Goal: Task Accomplishment & Management: Manage account settings

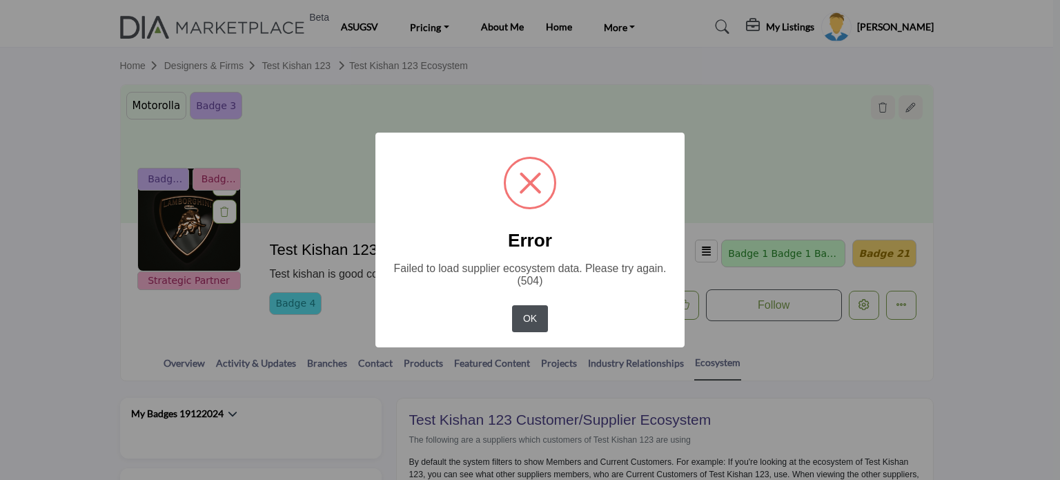
click at [525, 322] on button "OK" at bounding box center [529, 318] width 35 height 27
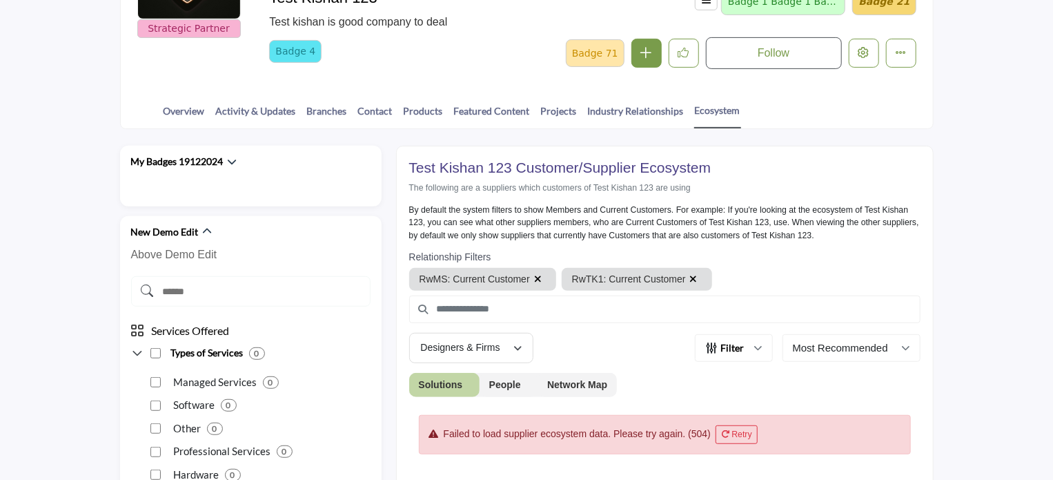
scroll to position [276, 0]
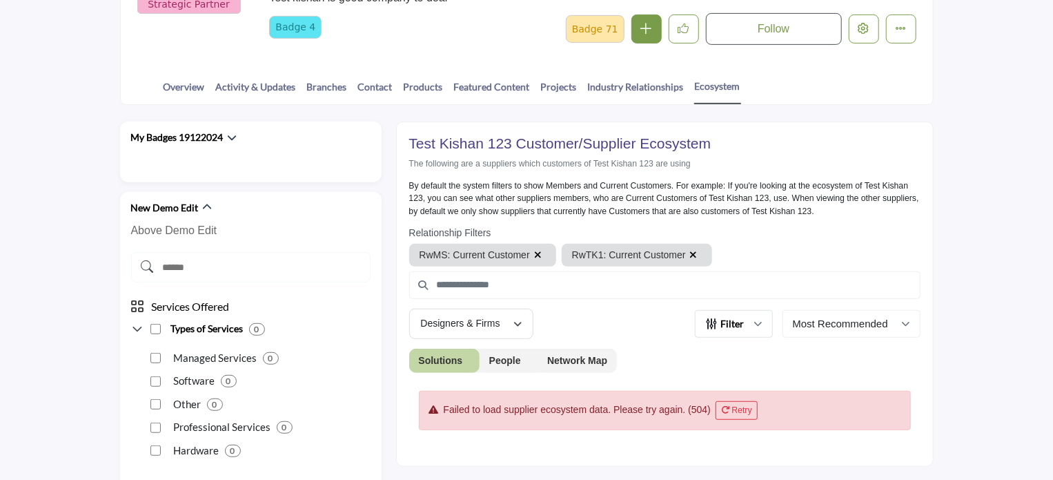
click at [763, 321] on button "Filter" at bounding box center [734, 324] width 78 height 28
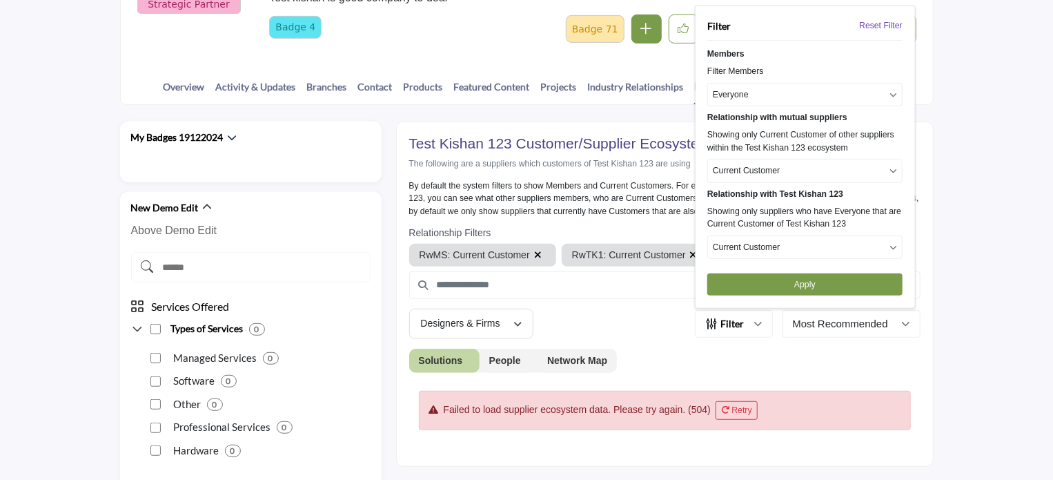
click at [762, 170] on p "Current Customer" at bounding box center [746, 170] width 67 height 12
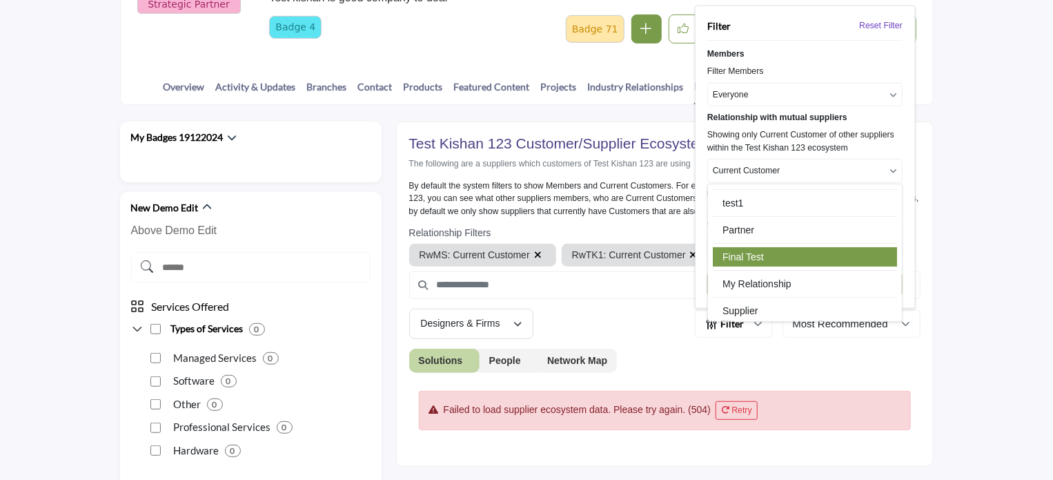
scroll to position [102, 0]
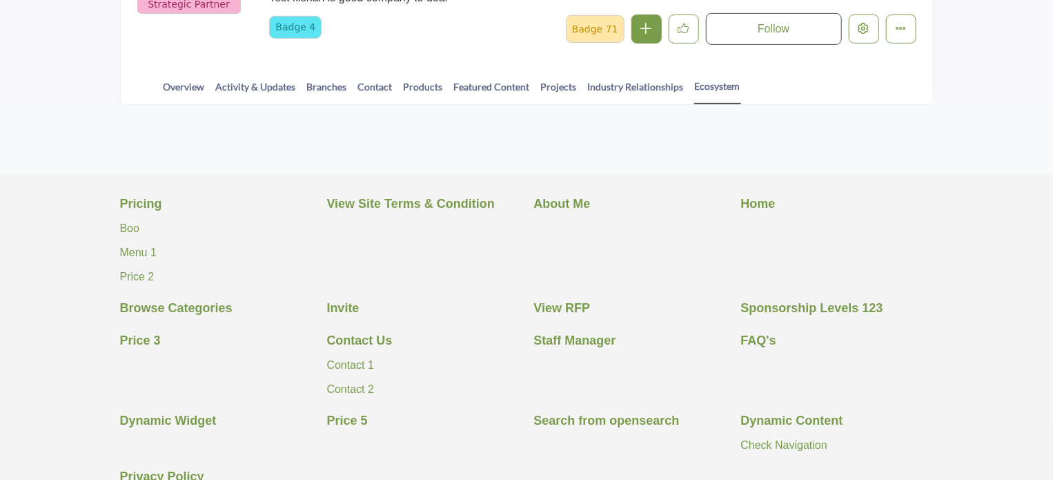
scroll to position [276, 0]
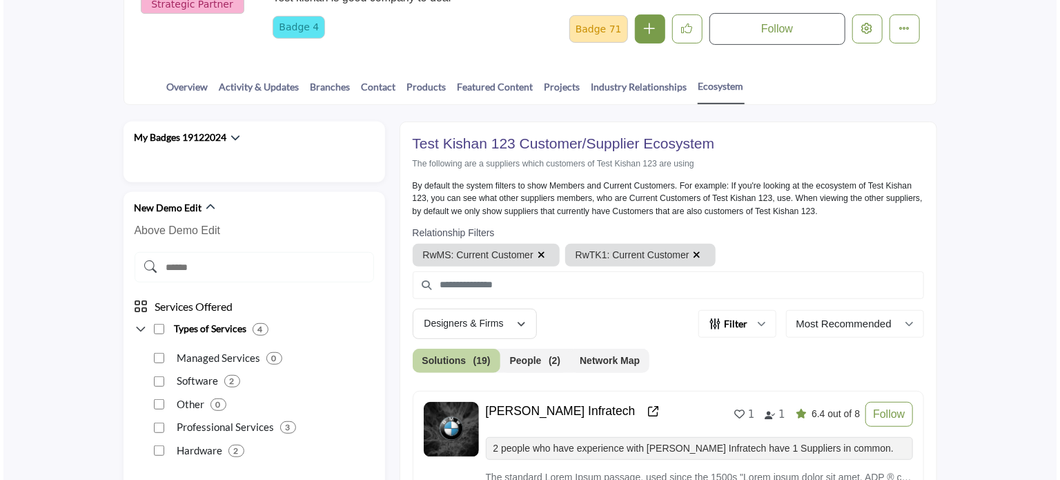
scroll to position [69, 0]
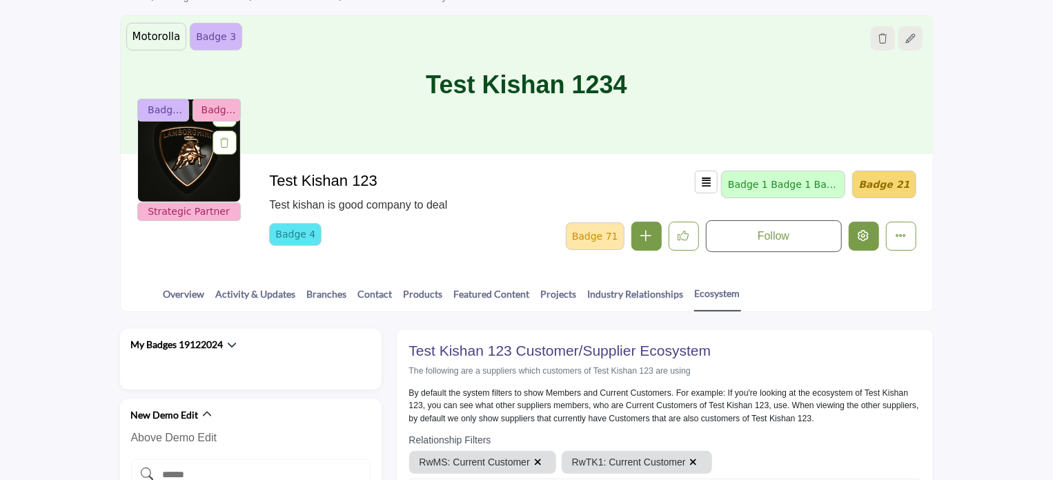
click at [858, 239] on button "Edit company" at bounding box center [864, 236] width 30 height 29
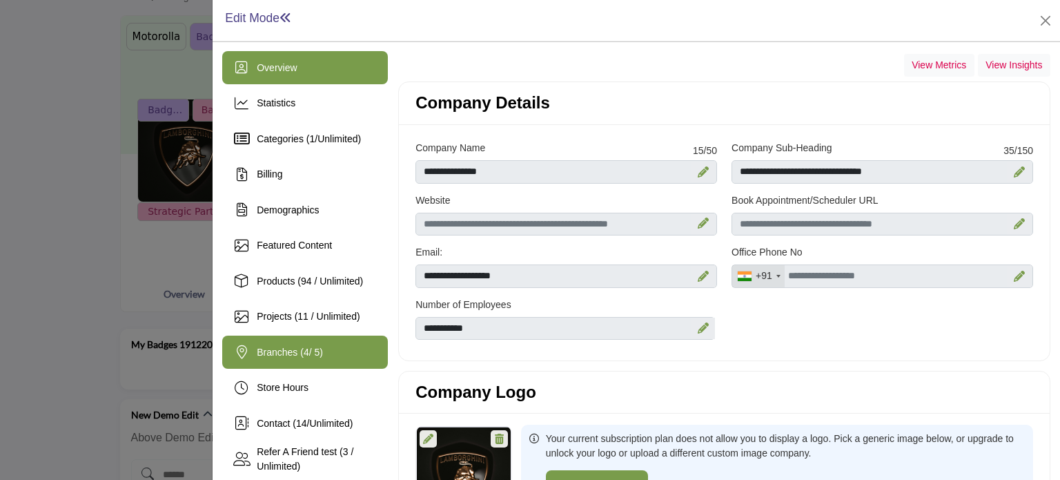
click at [289, 347] on span "Branches ( 4 / 5)" at bounding box center [290, 352] width 66 height 11
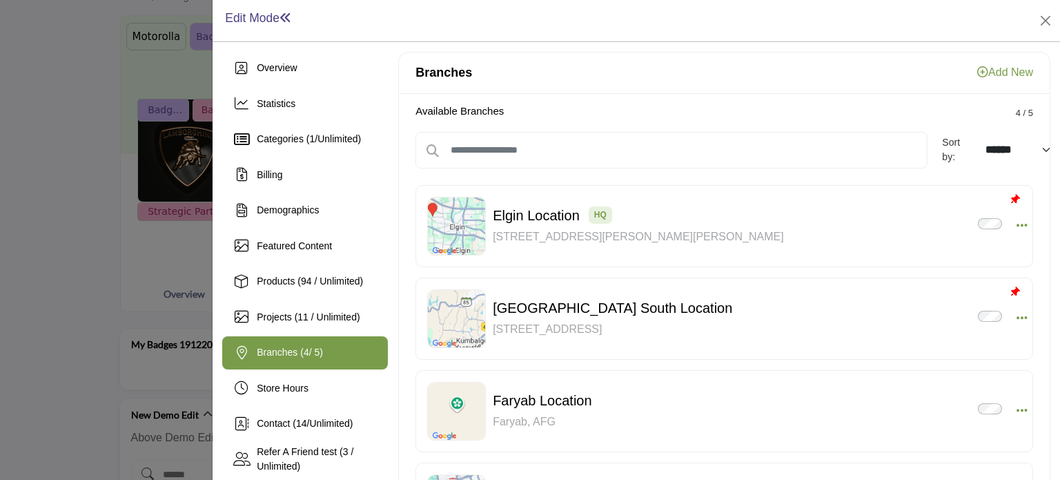
click at [987, 74] on link "Add New" at bounding box center [1005, 72] width 56 height 12
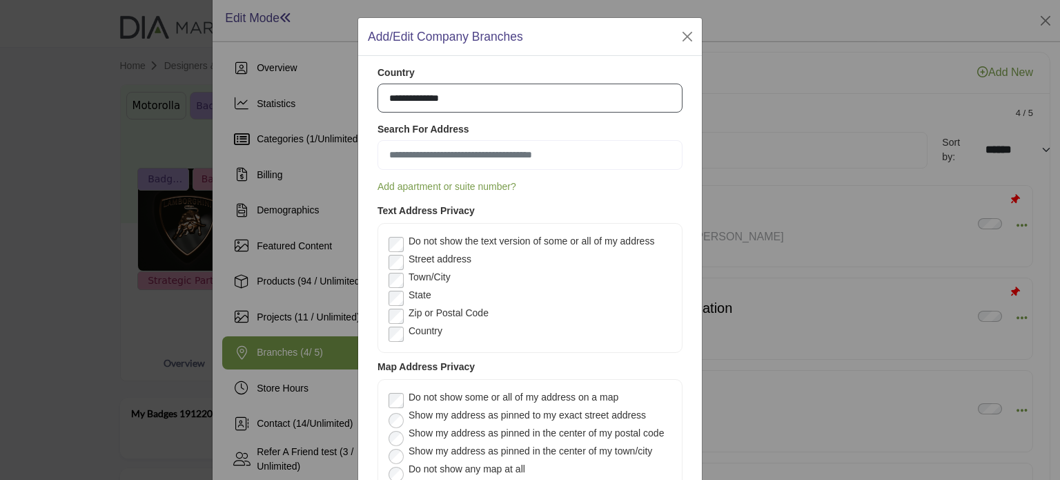
click at [495, 97] on select "**********" at bounding box center [530, 99] width 305 height 30
select select "***"
click at [378, 84] on select "**********" at bounding box center [530, 99] width 305 height 30
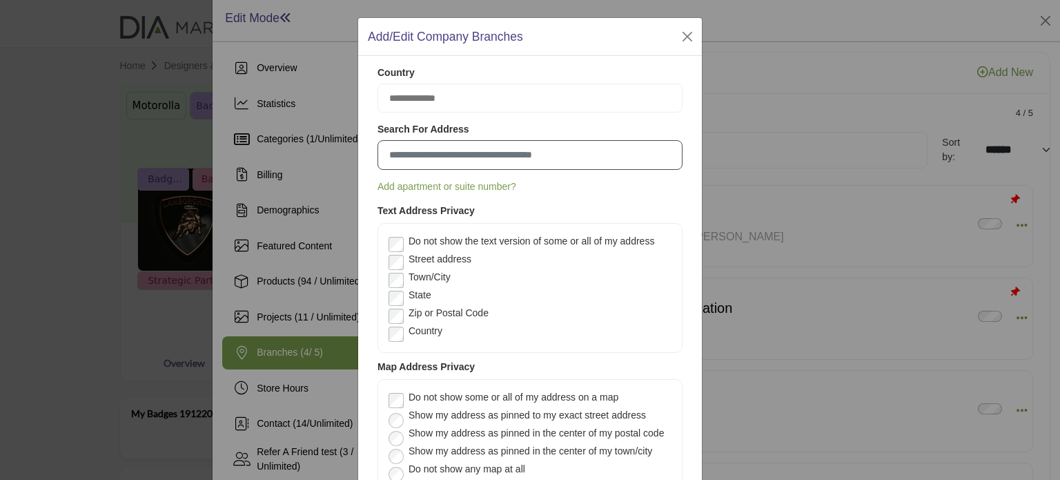
click at [444, 156] on input at bounding box center [530, 155] width 305 height 30
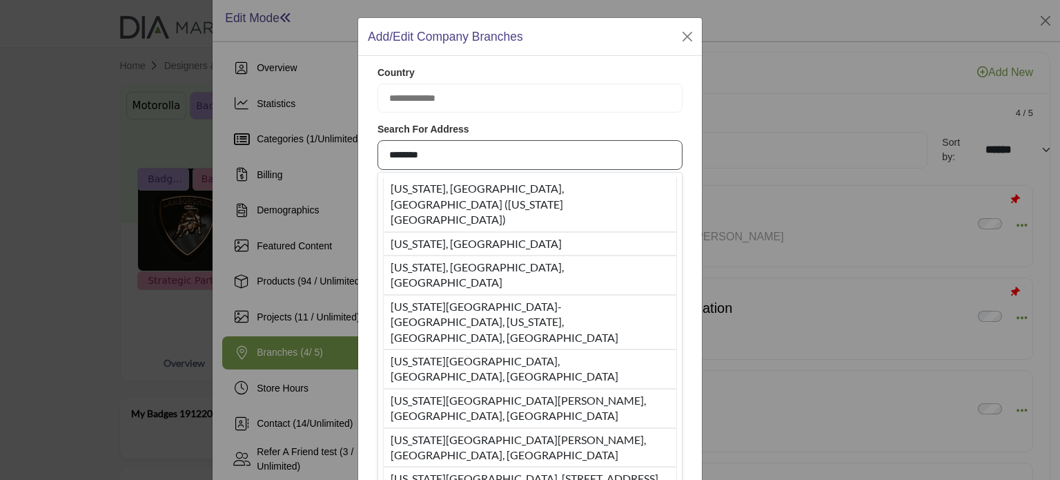
type input "********"
click at [195, 249] on div "**********" at bounding box center [530, 240] width 1060 height 480
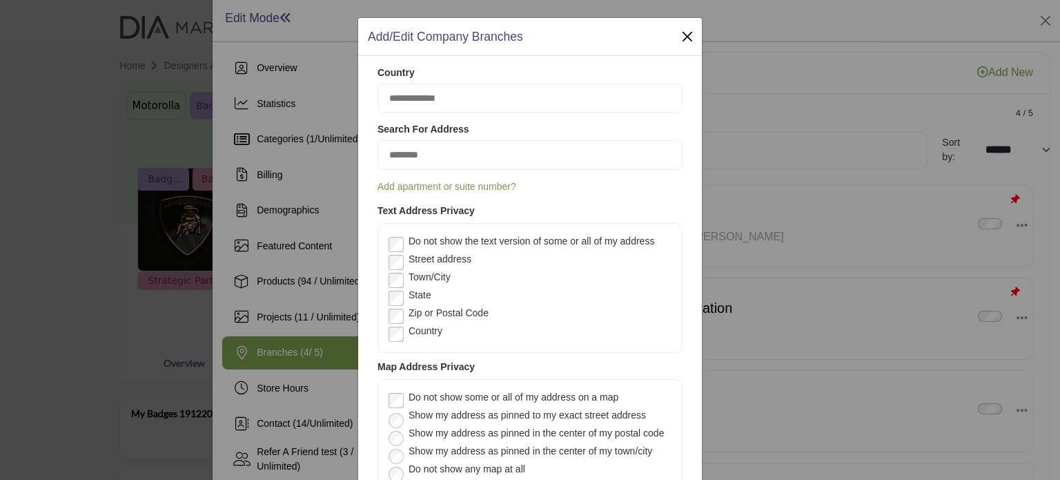
click at [110, 186] on div "**********" at bounding box center [530, 240] width 1060 height 480
click at [682, 40] on button "Close" at bounding box center [687, 36] width 19 height 19
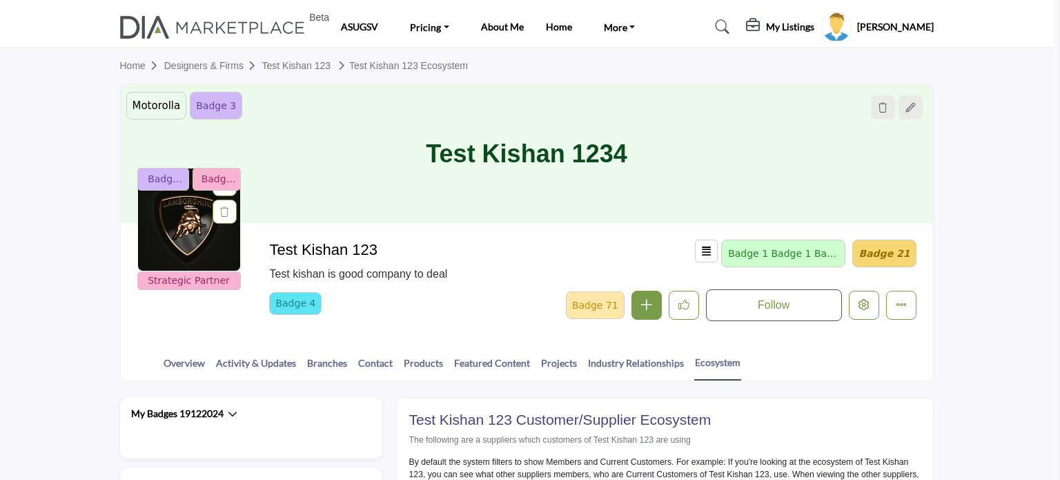
click at [187, 153] on div at bounding box center [530, 240] width 1060 height 480
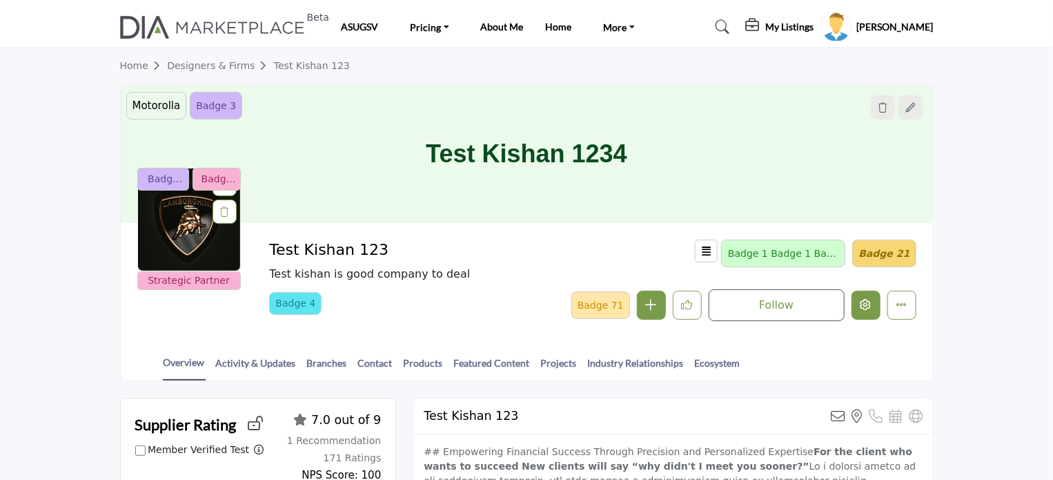
click at [864, 309] on icon "Edit company" at bounding box center [866, 304] width 11 height 11
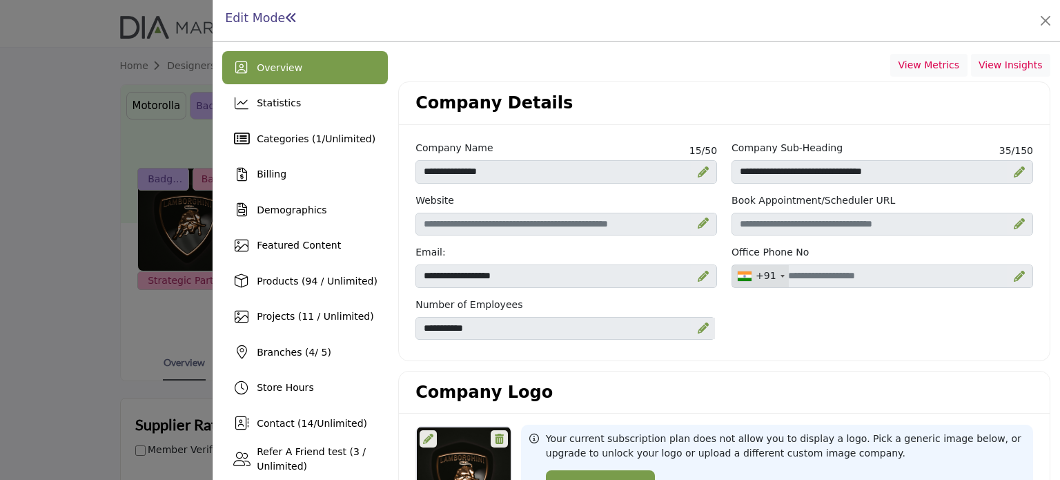
click at [130, 224] on div at bounding box center [530, 240] width 1060 height 480
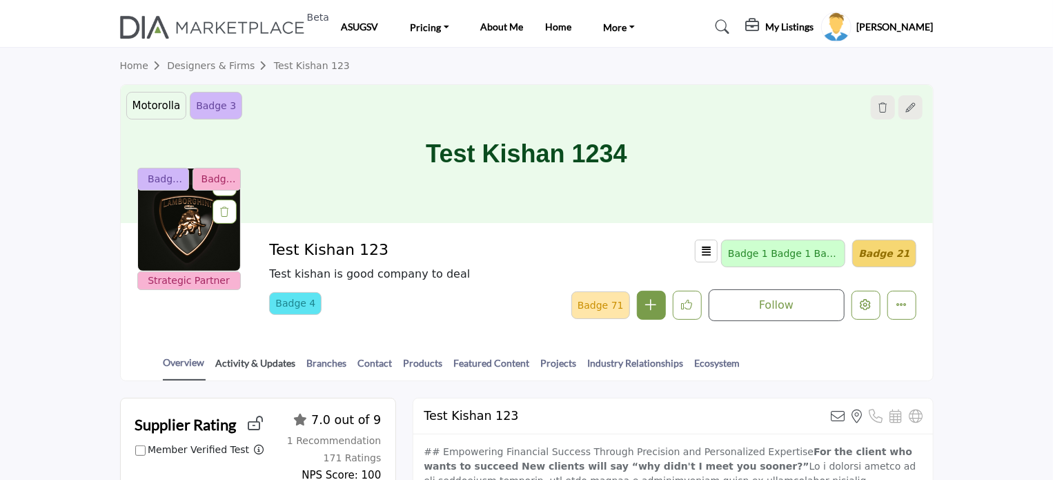
click at [262, 360] on link "Activity & Updates" at bounding box center [255, 368] width 81 height 24
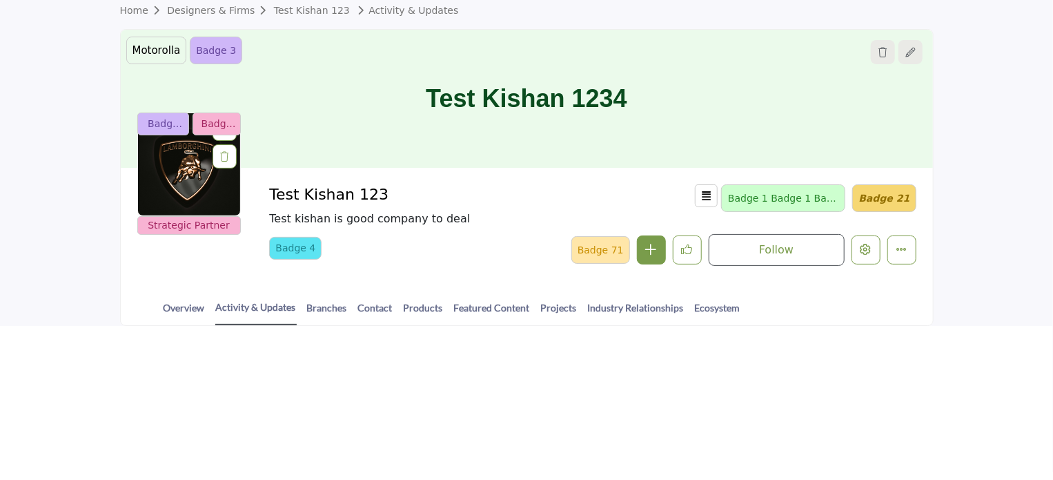
scroll to position [138, 0]
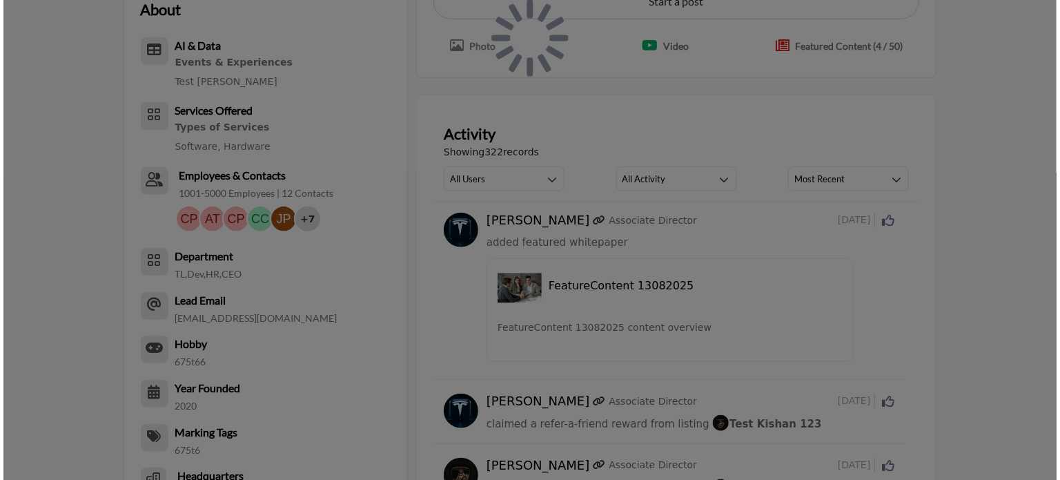
scroll to position [30, 0]
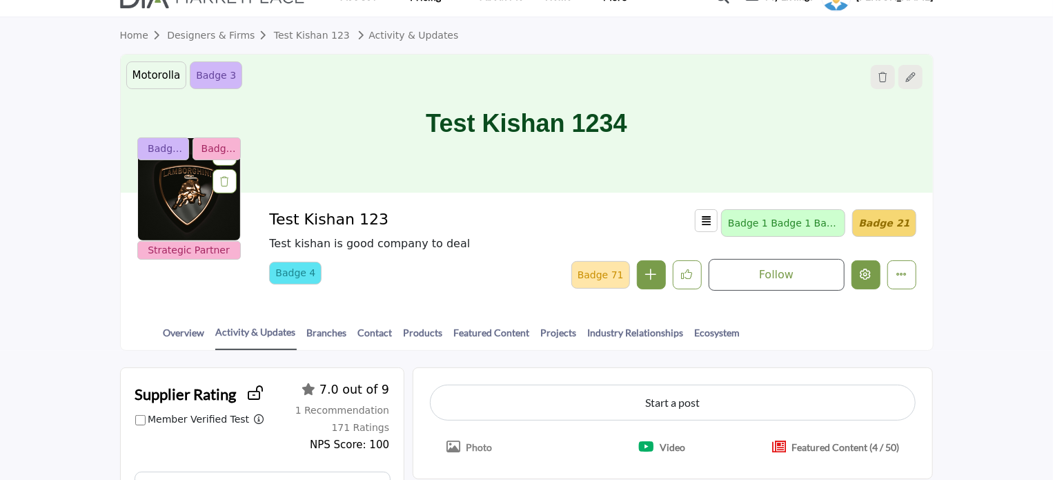
click at [869, 278] on icon "Edit company" at bounding box center [866, 274] width 11 height 11
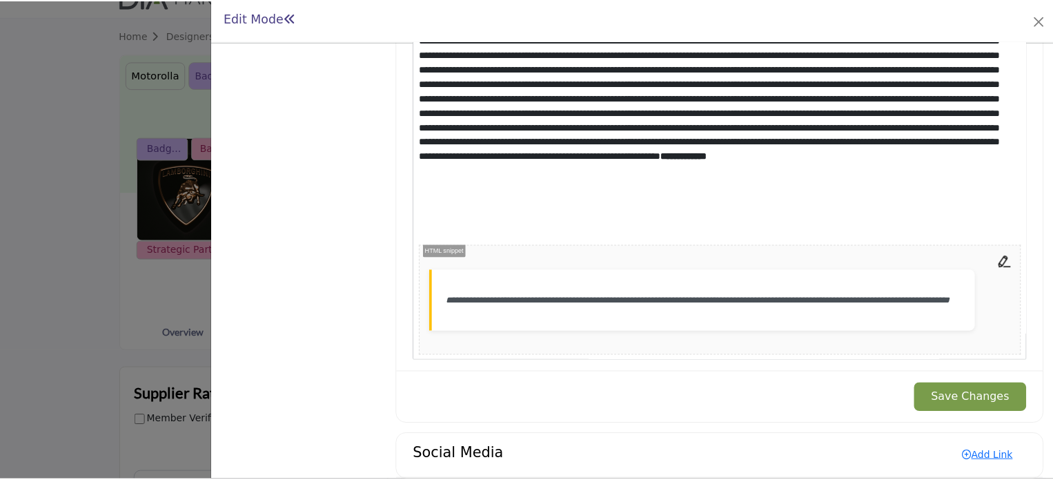
scroll to position [1682, 0]
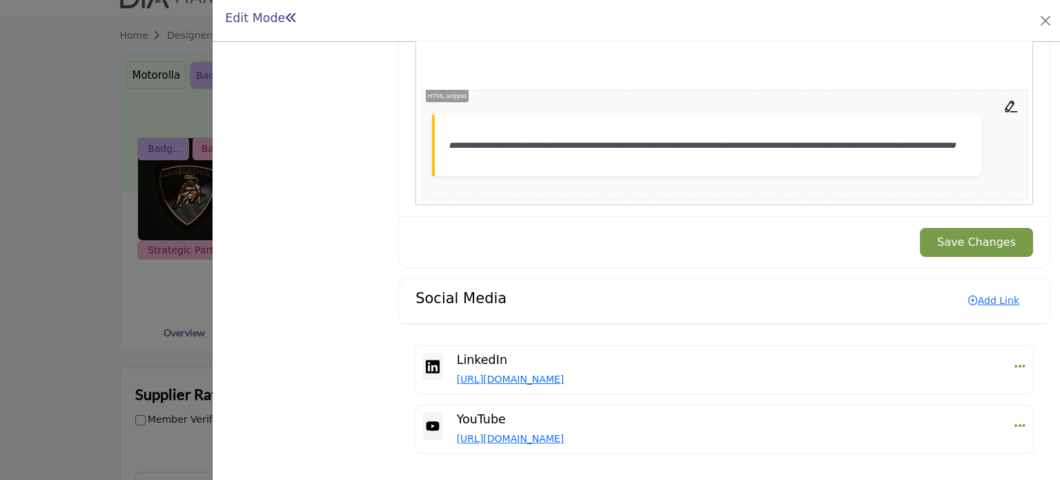
click at [110, 324] on div at bounding box center [530, 240] width 1060 height 480
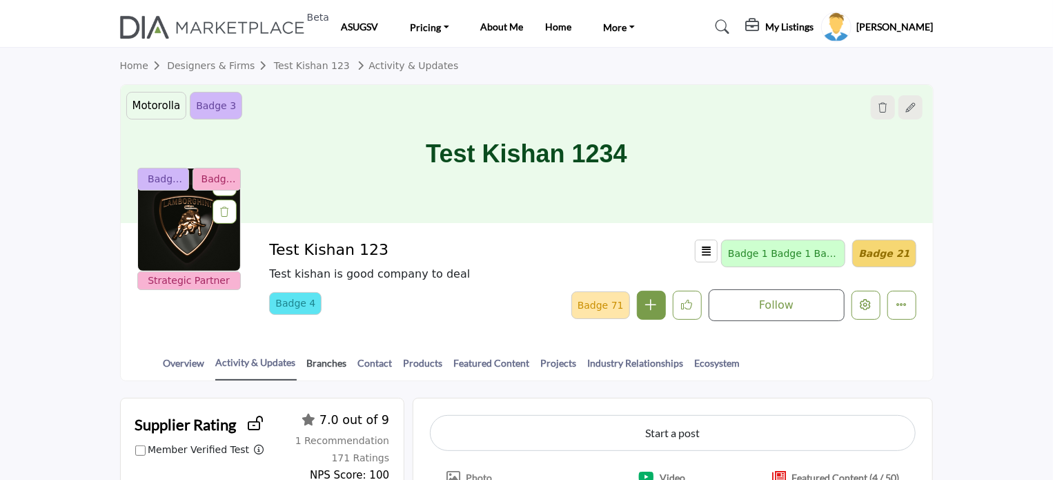
click at [320, 360] on link "Branches" at bounding box center [326, 368] width 41 height 24
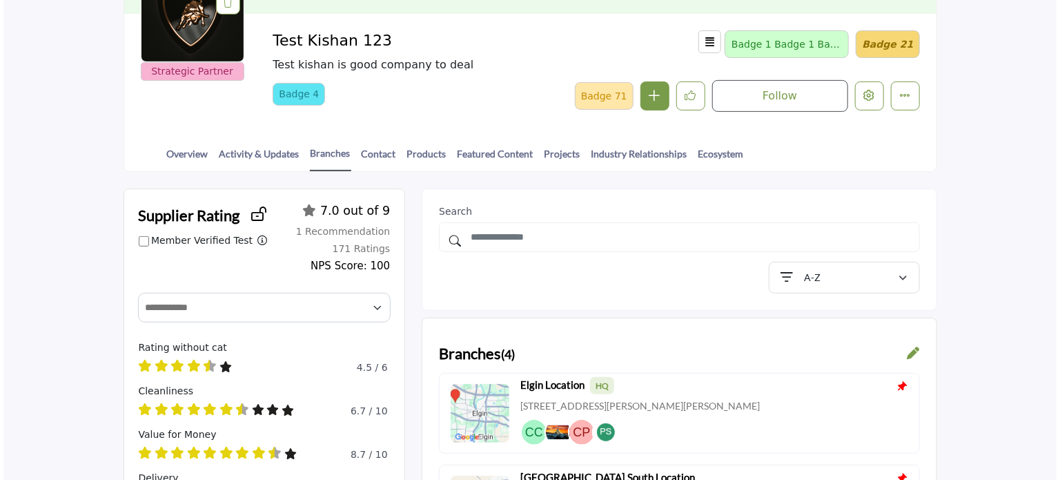
scroll to position [137, 0]
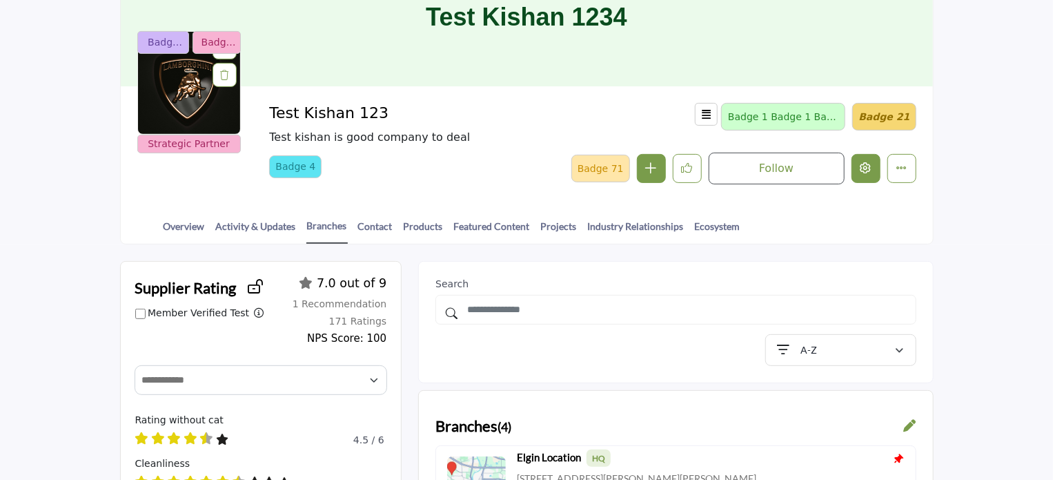
click at [859, 173] on button "Edit company" at bounding box center [866, 168] width 29 height 29
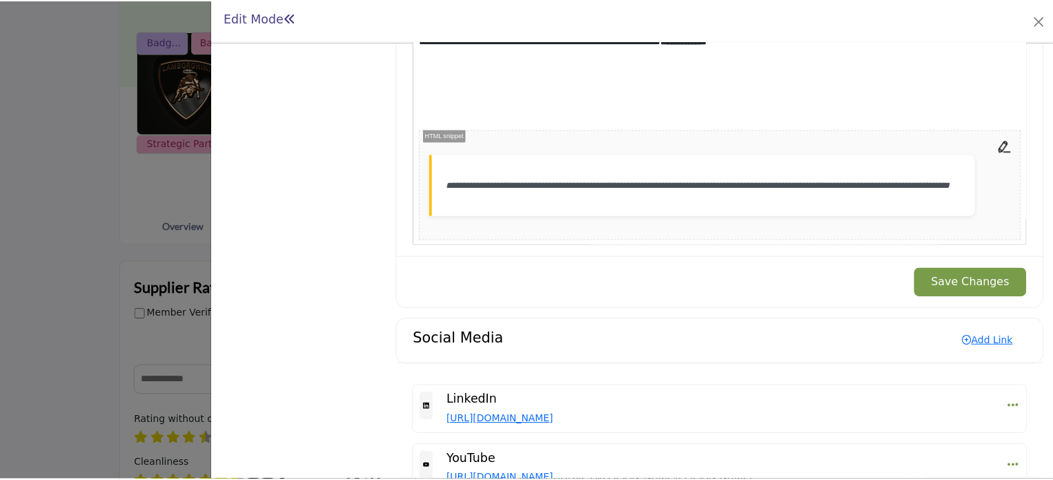
scroll to position [1682, 0]
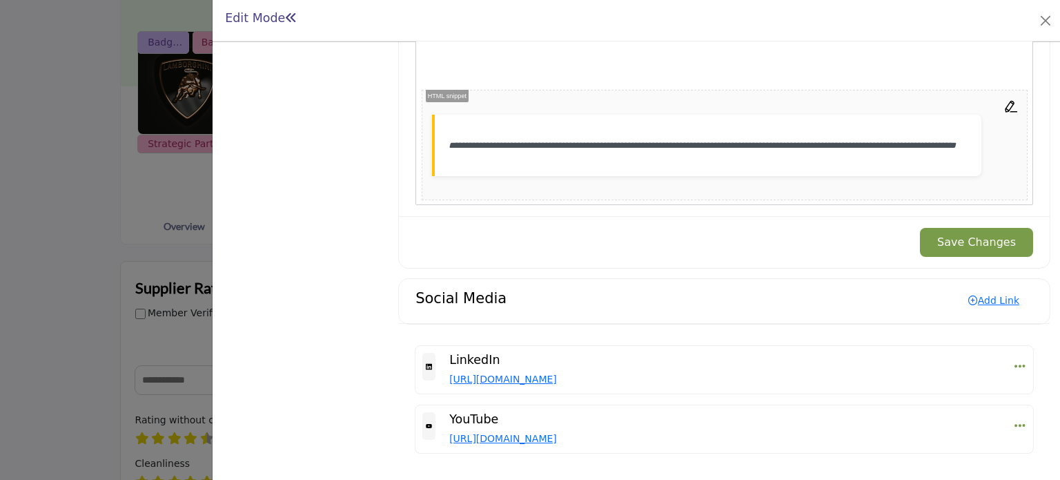
click at [105, 322] on div at bounding box center [530, 240] width 1060 height 480
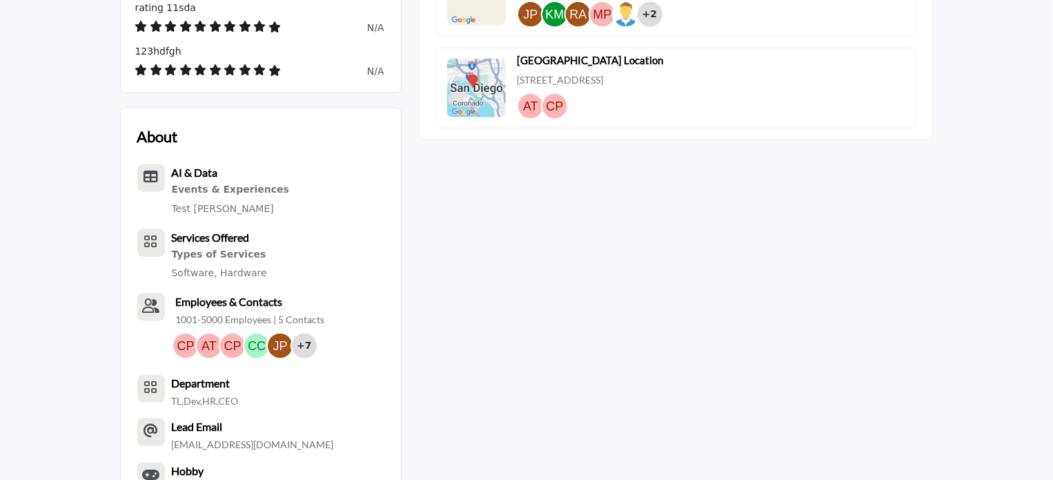
scroll to position [1314, 0]
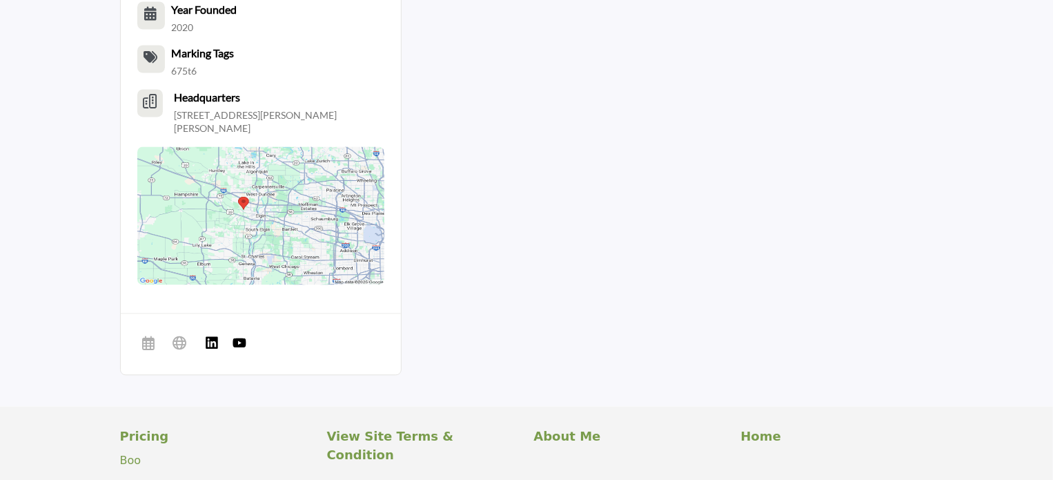
drag, startPoint x: 1053, startPoint y: 313, endPoint x: 1060, endPoint y: 101, distance: 211.3
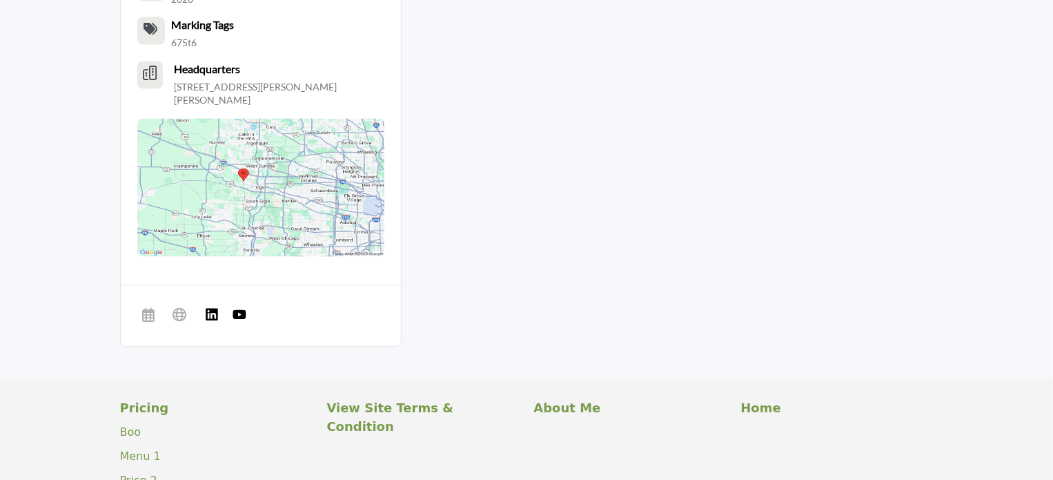
scroll to position [1245, 0]
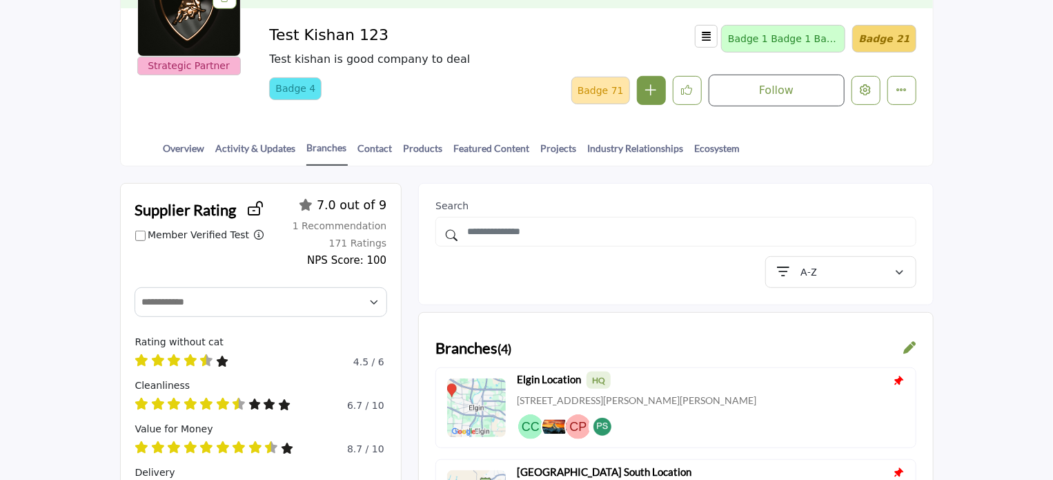
scroll to position [0, 0]
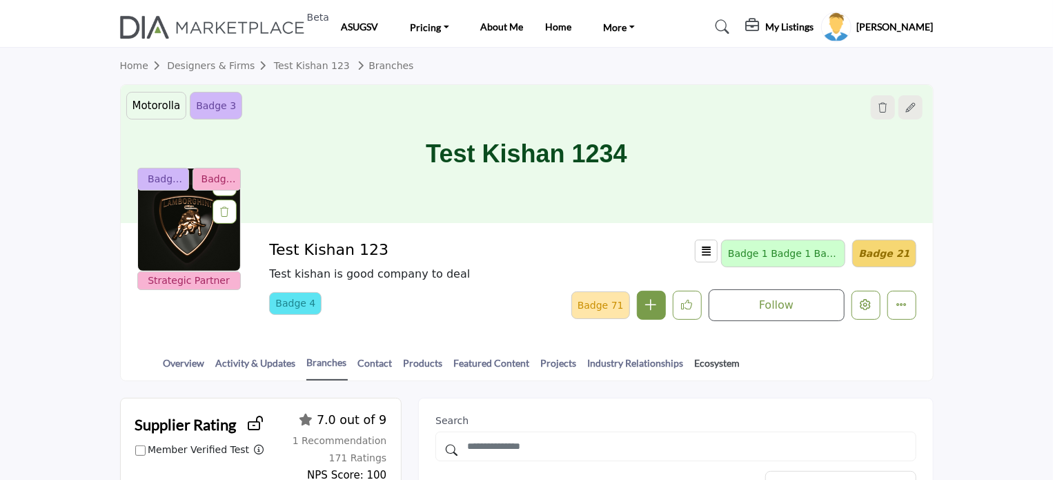
click at [716, 356] on link "Ecosystem" at bounding box center [717, 368] width 47 height 24
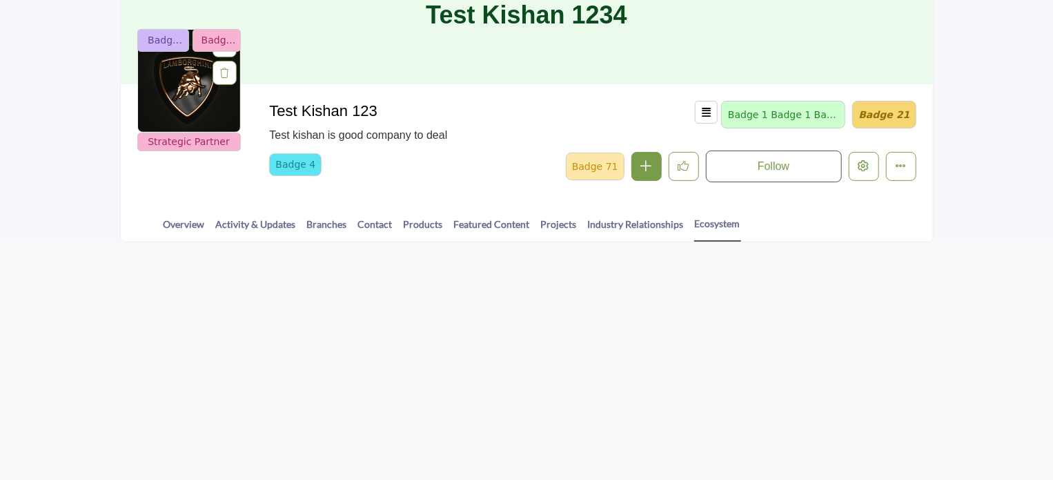
scroll to position [155, 0]
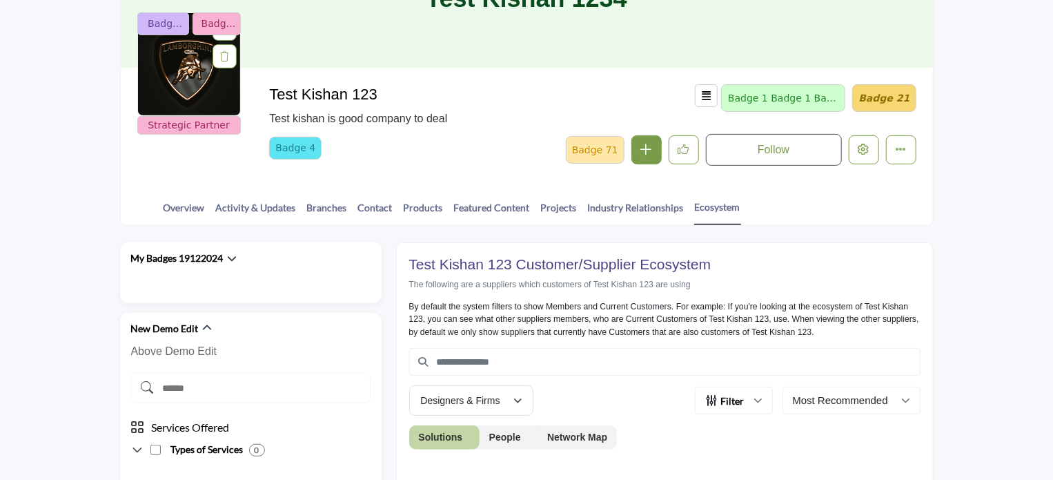
click at [641, 333] on div "By default the system filters to show Members and Current Customers. For exampl…" at bounding box center [665, 319] width 512 height 38
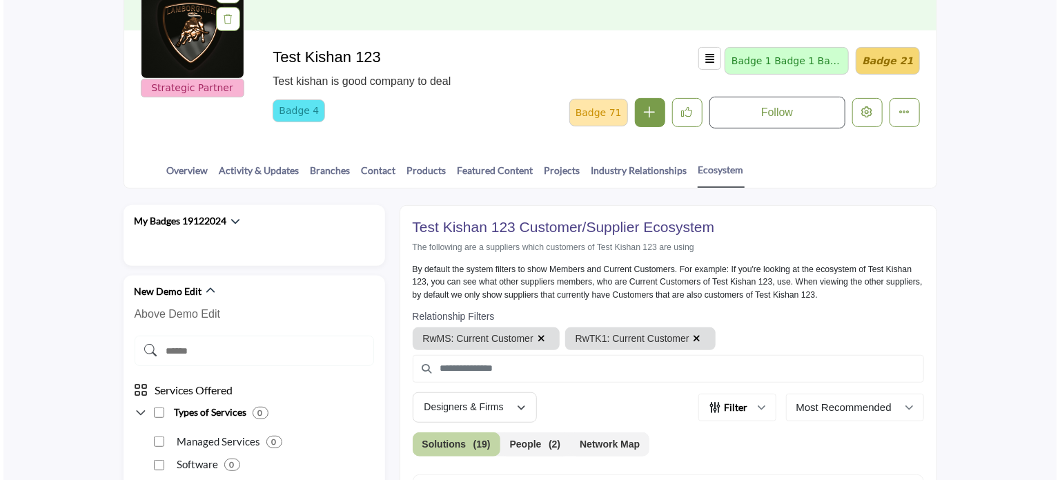
scroll to position [86, 0]
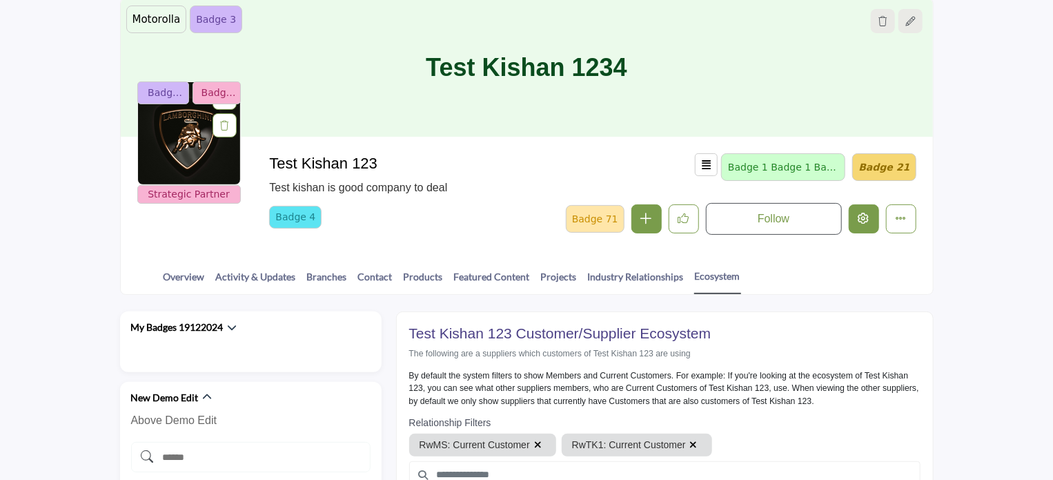
click at [866, 217] on icon "Edit company" at bounding box center [864, 218] width 11 height 11
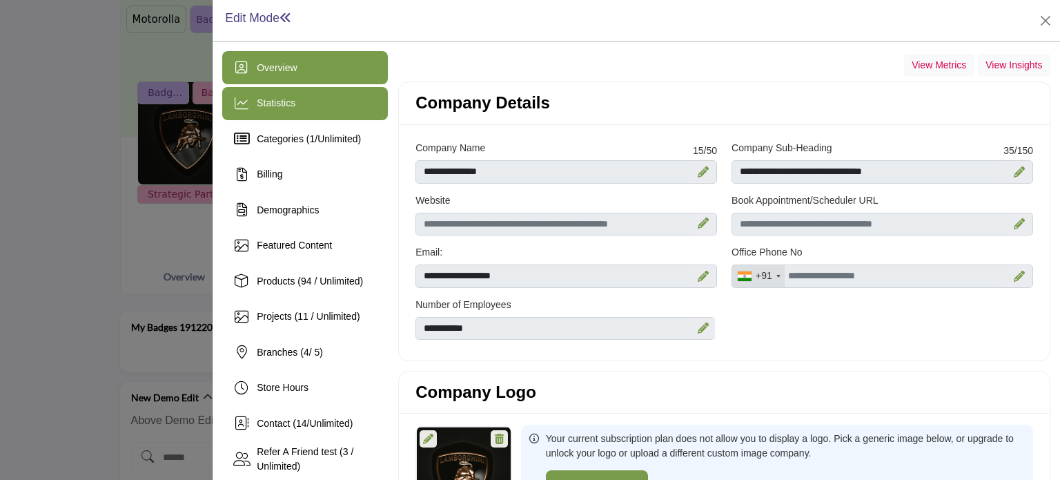
click at [273, 104] on span "Statistics" at bounding box center [276, 102] width 39 height 11
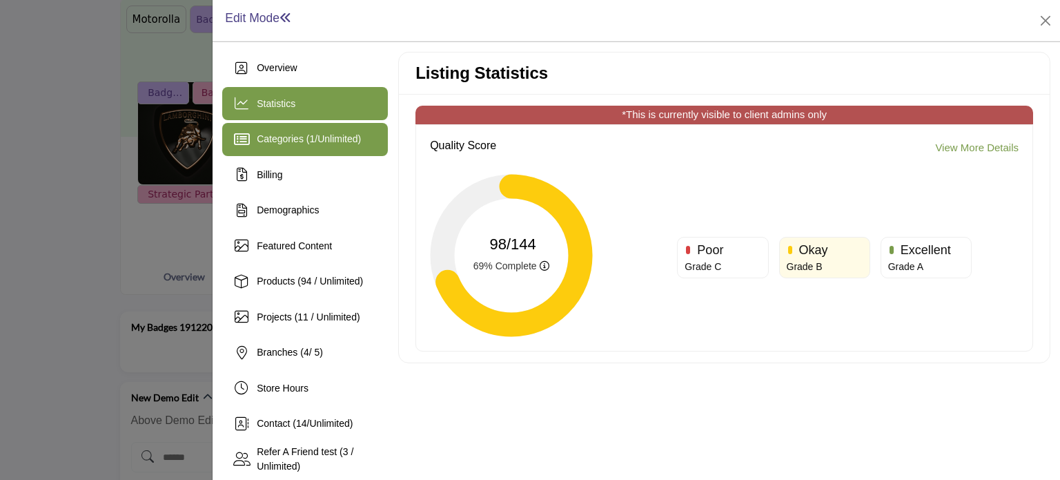
click at [283, 141] on span "Categories ( 1 / Unlimited )" at bounding box center [309, 138] width 104 height 11
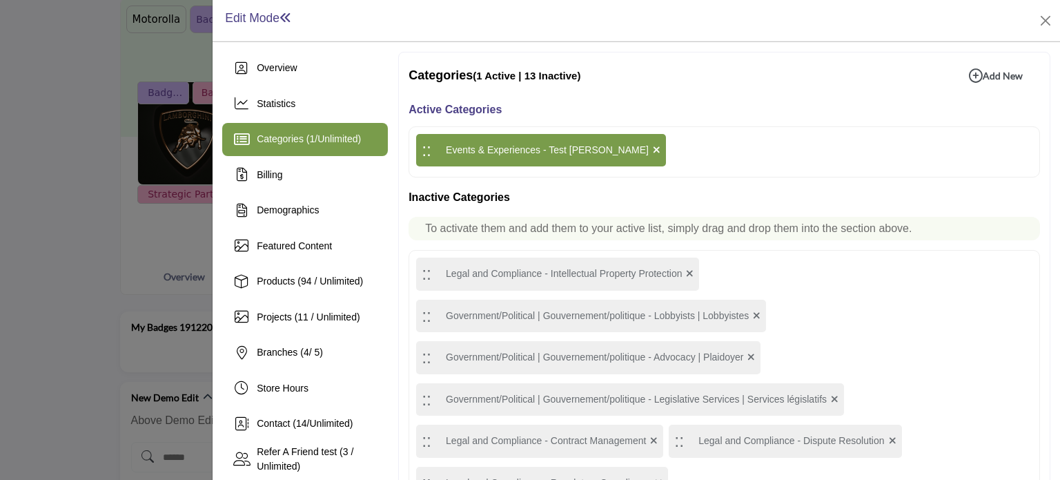
click at [61, 224] on div at bounding box center [530, 240] width 1060 height 480
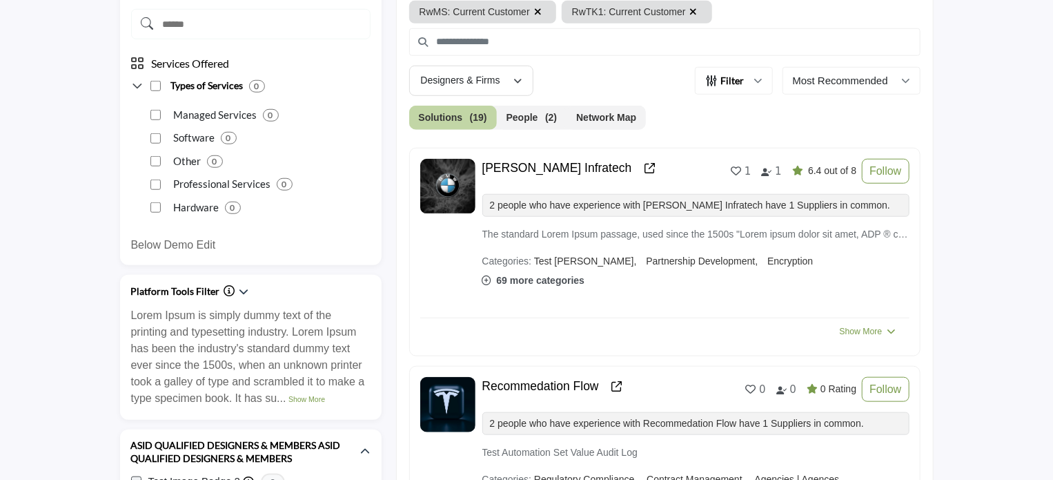
scroll to position [552, 0]
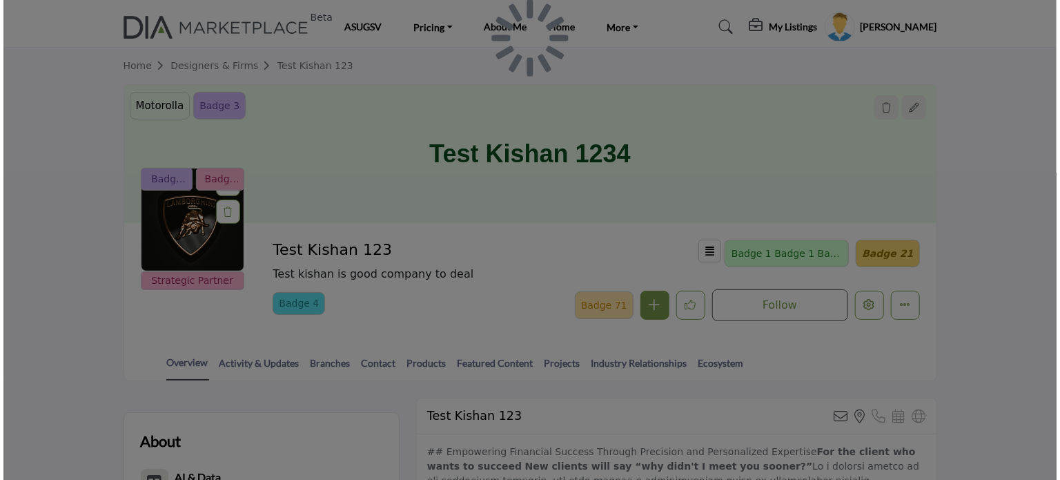
scroll to position [207, 0]
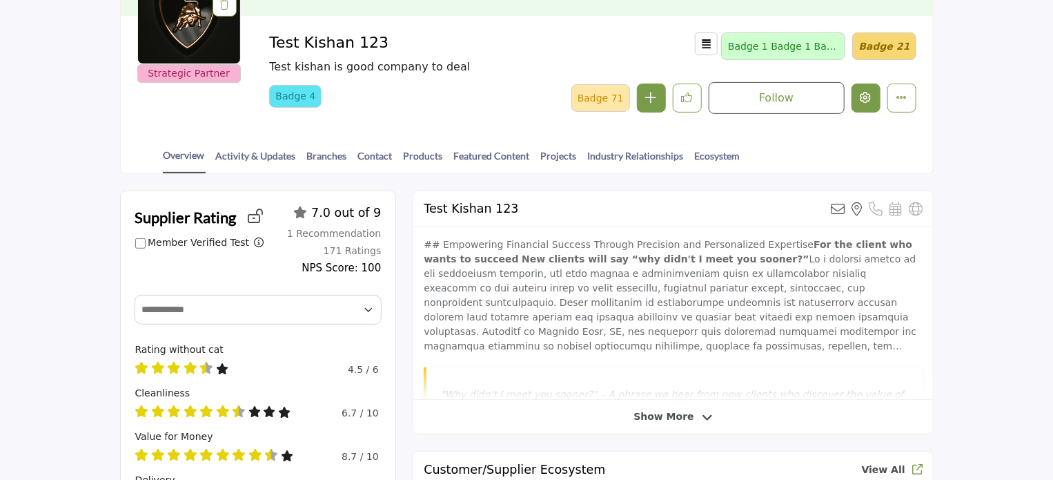
click at [869, 95] on icon "Edit company" at bounding box center [866, 97] width 11 height 11
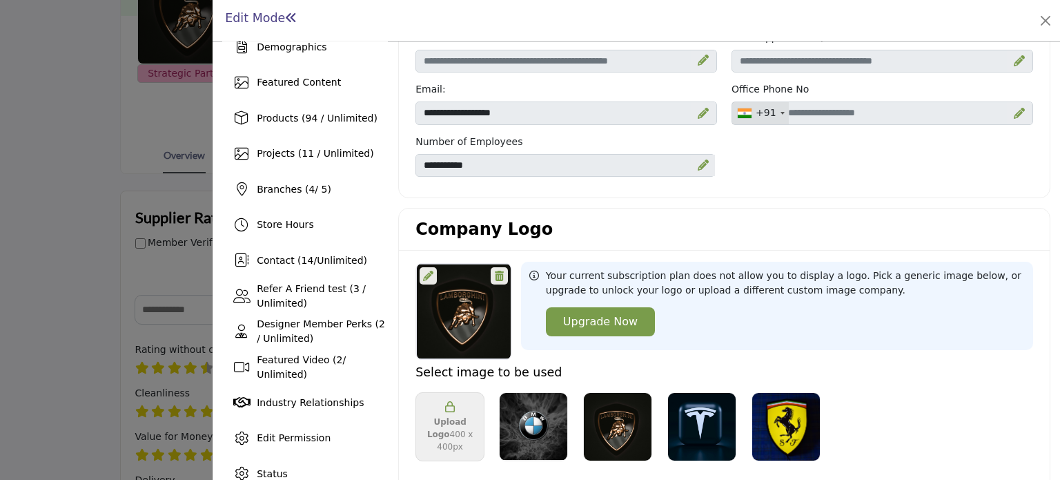
scroll to position [138, 0]
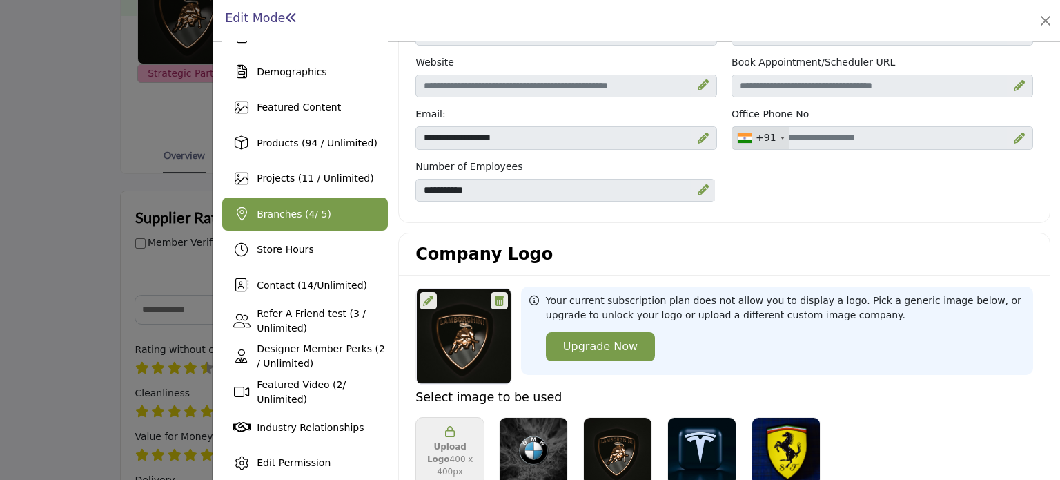
click at [277, 208] on span "Branches ( 4 / 5)" at bounding box center [294, 213] width 75 height 11
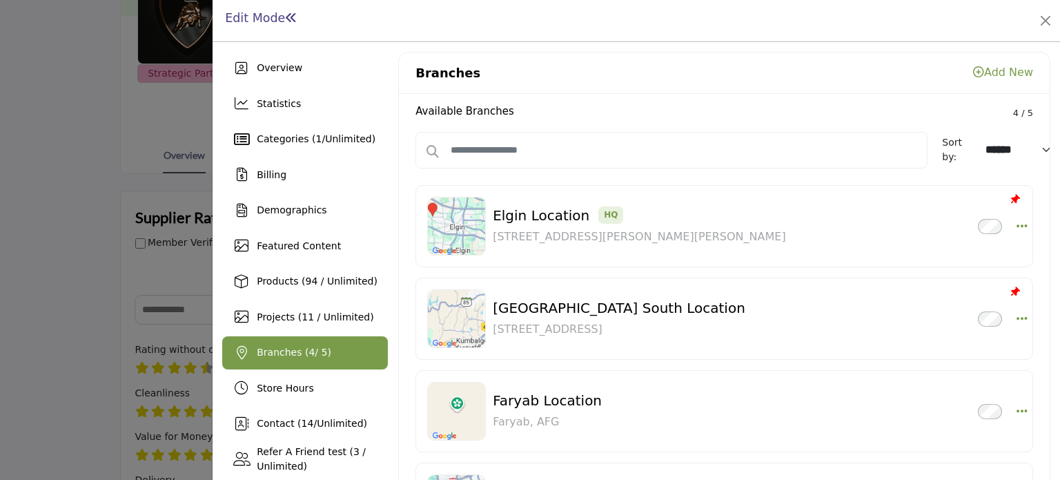
click at [58, 246] on div at bounding box center [530, 240] width 1060 height 480
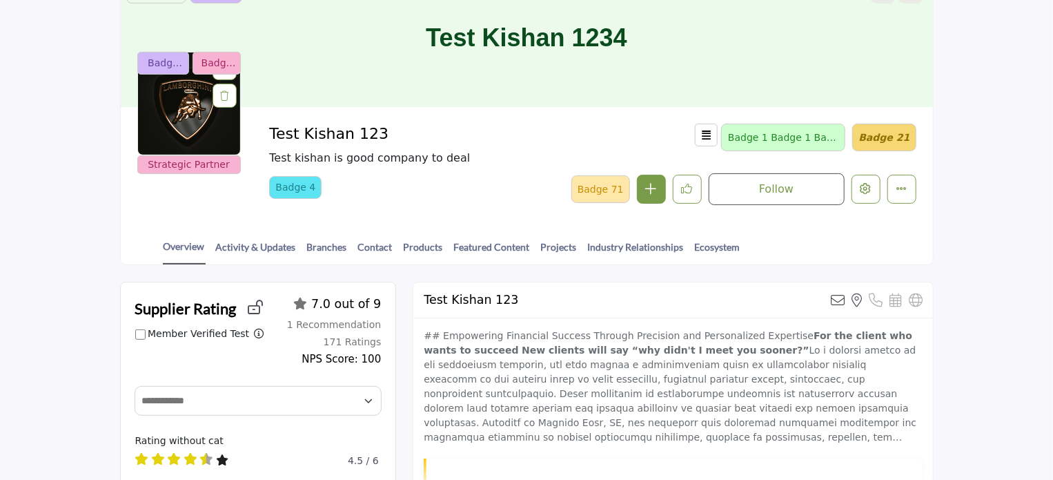
scroll to position [44, 0]
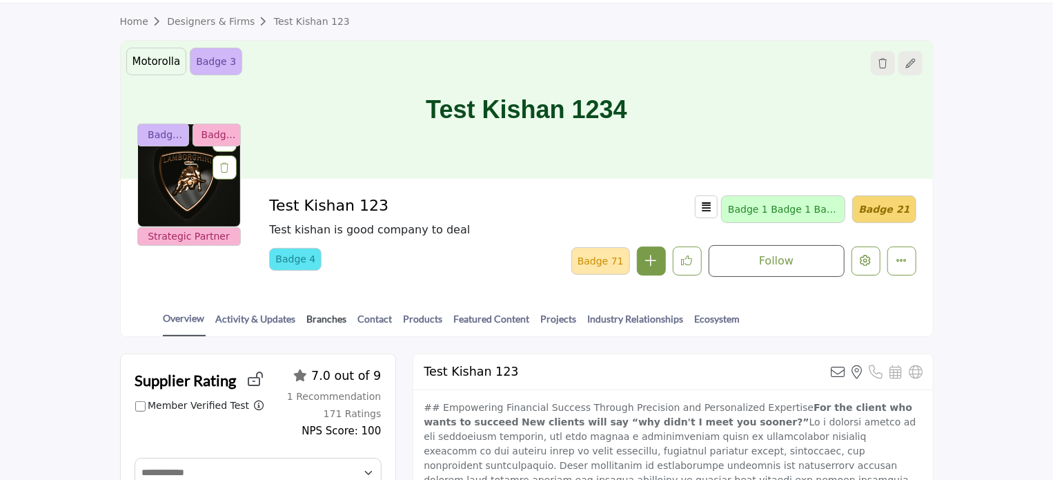
click at [320, 314] on link "Branches" at bounding box center [326, 323] width 41 height 24
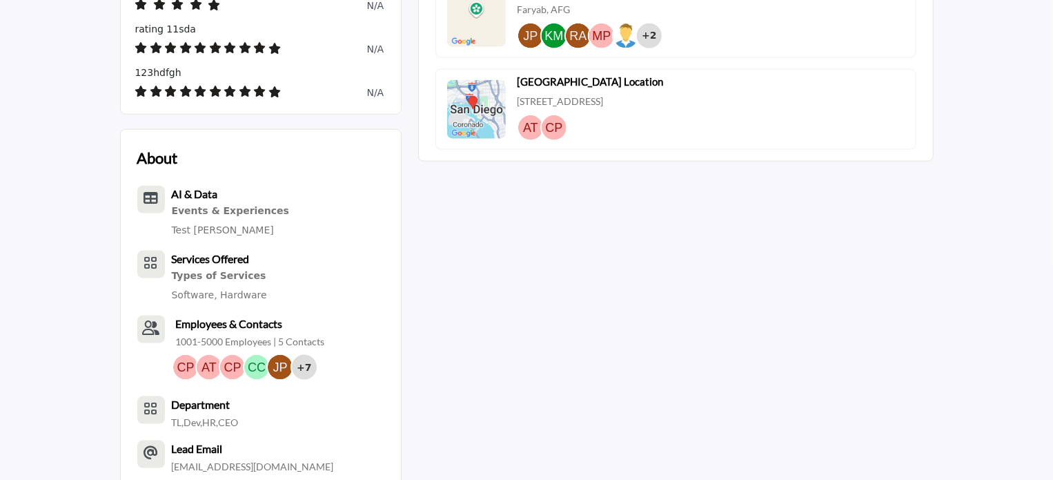
scroll to position [1293, 0]
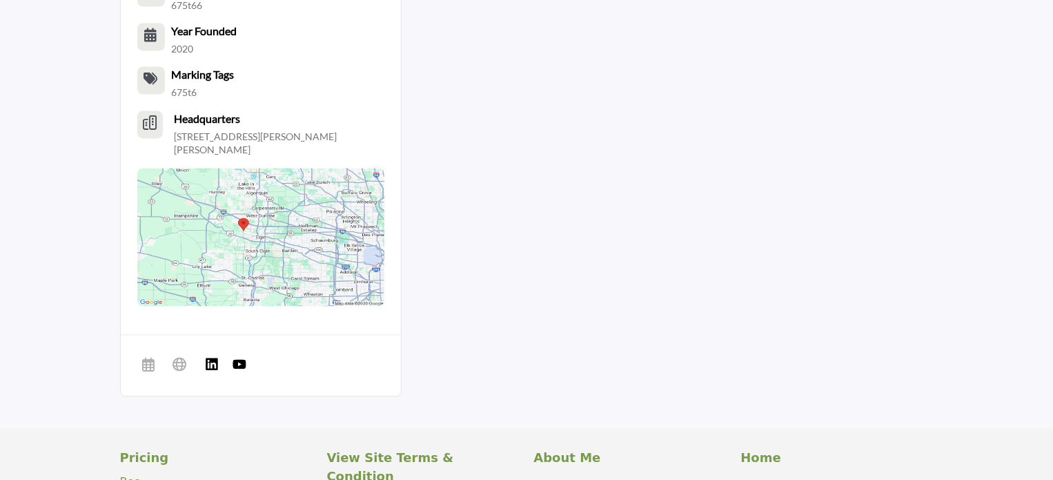
drag, startPoint x: 1055, startPoint y: 90, endPoint x: 1060, endPoint y: 118, distance: 28.0
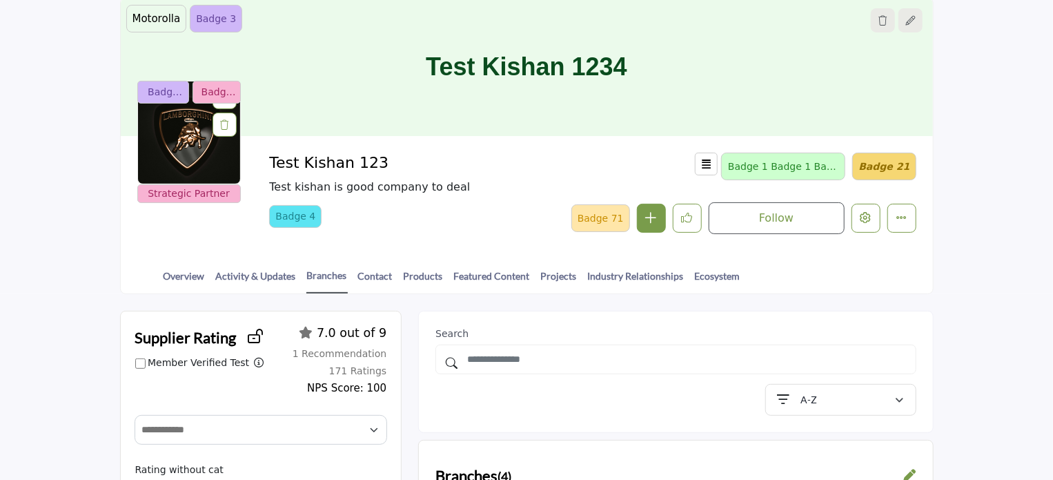
scroll to position [30, 0]
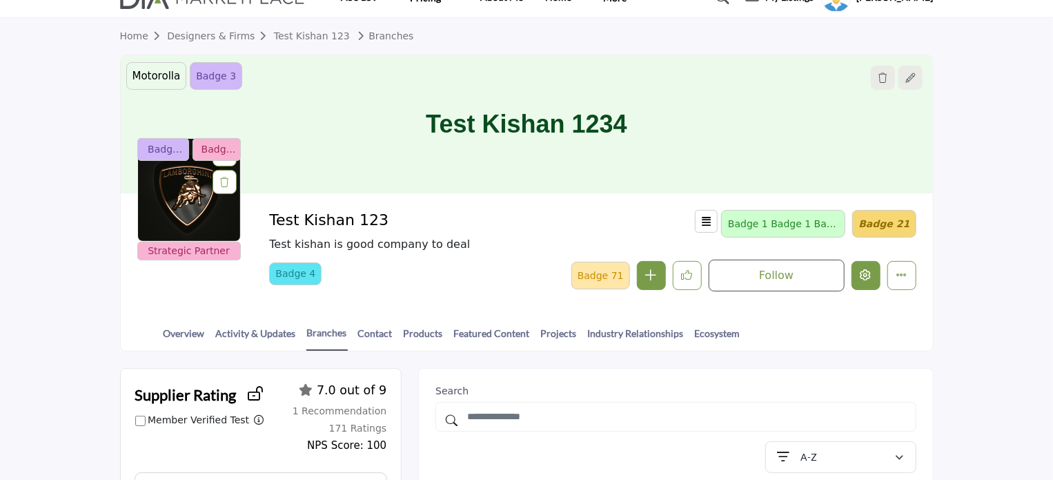
click at [874, 270] on button "Edit company" at bounding box center [866, 275] width 29 height 29
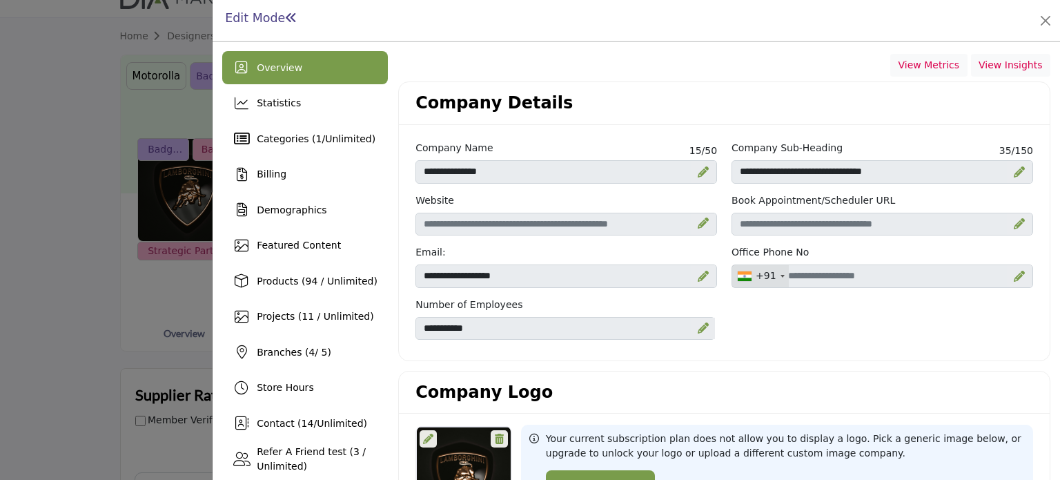
click at [128, 289] on div at bounding box center [530, 240] width 1060 height 480
